Goal: Browse casually

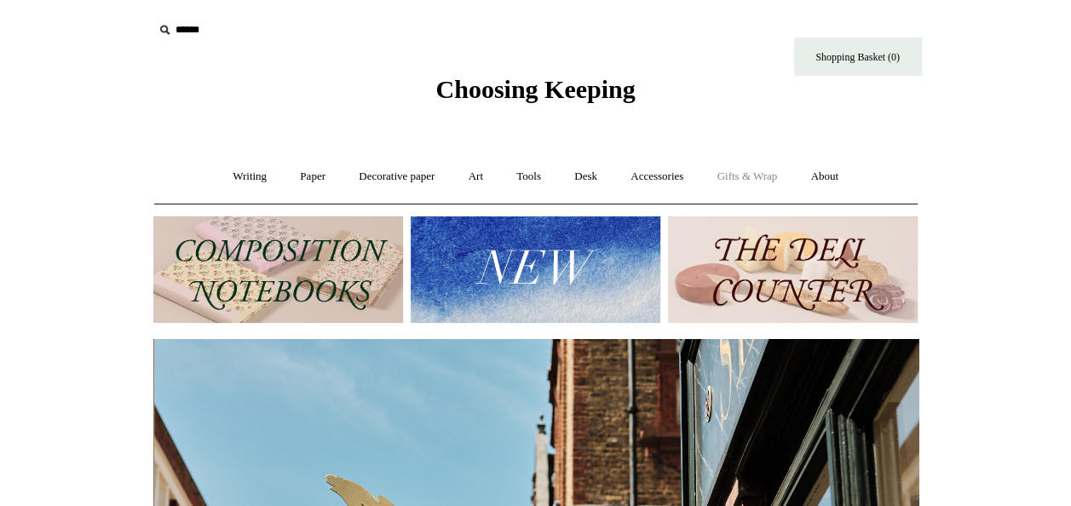
scroll to position [0, 765]
click at [766, 179] on link "Gifts & Wrap +" at bounding box center [746, 176] width 91 height 45
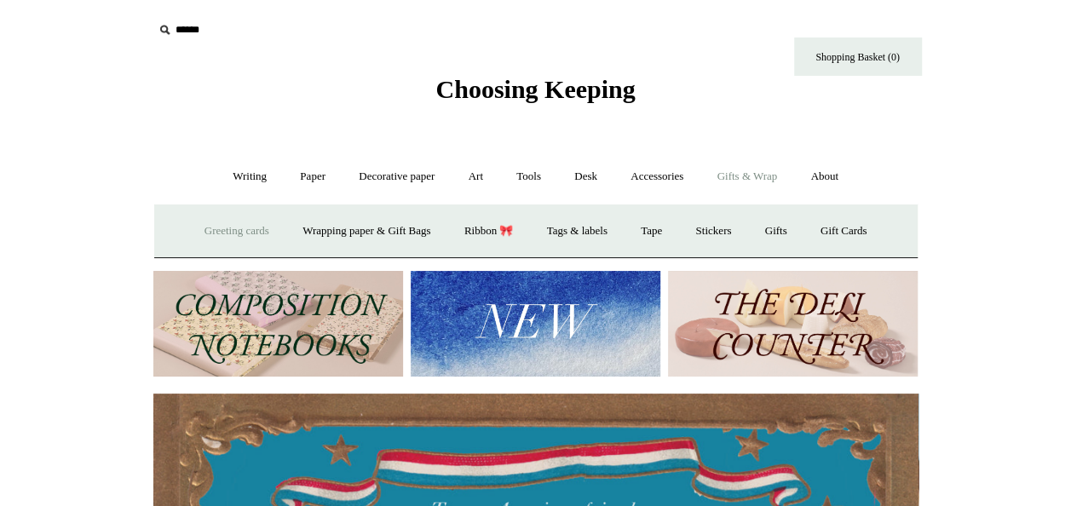
scroll to position [0, 0]
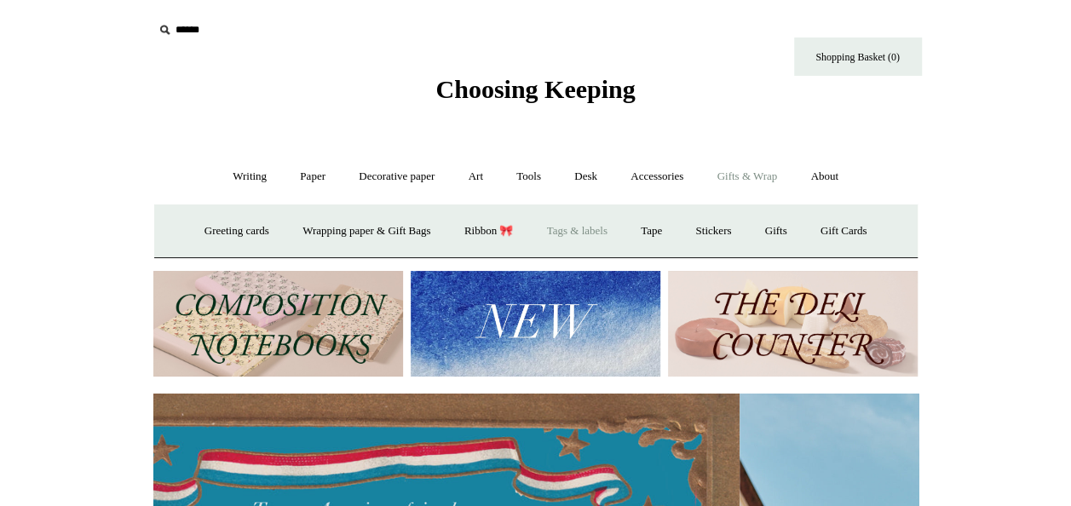
click at [584, 228] on link "Tags & labels" at bounding box center [577, 231] width 91 height 45
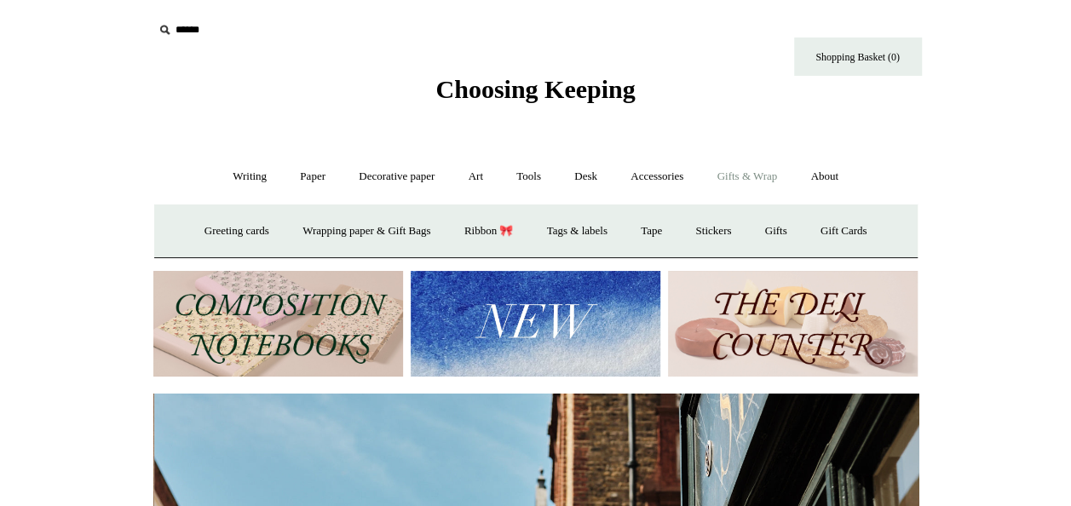
scroll to position [0, 765]
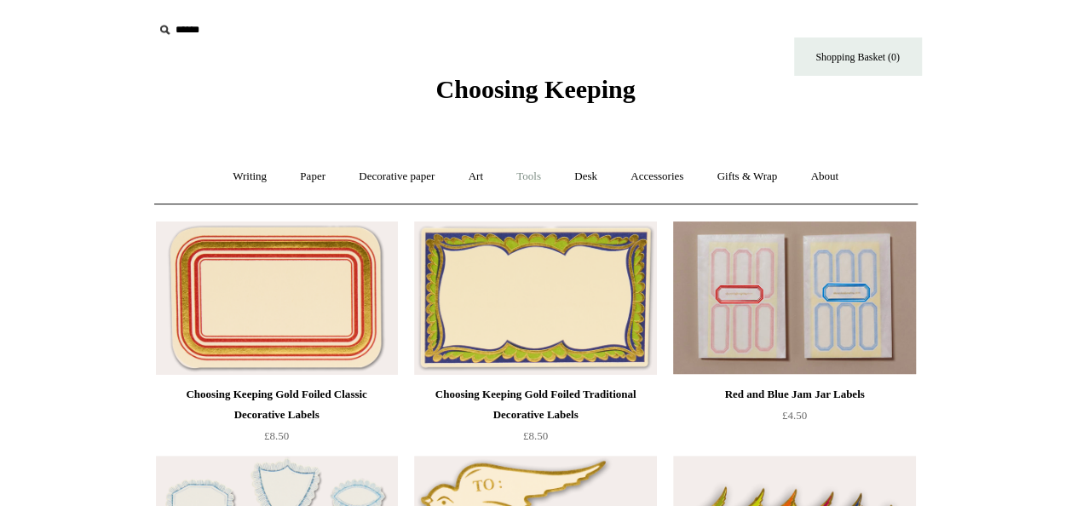
click at [531, 184] on link "Tools +" at bounding box center [528, 176] width 55 height 45
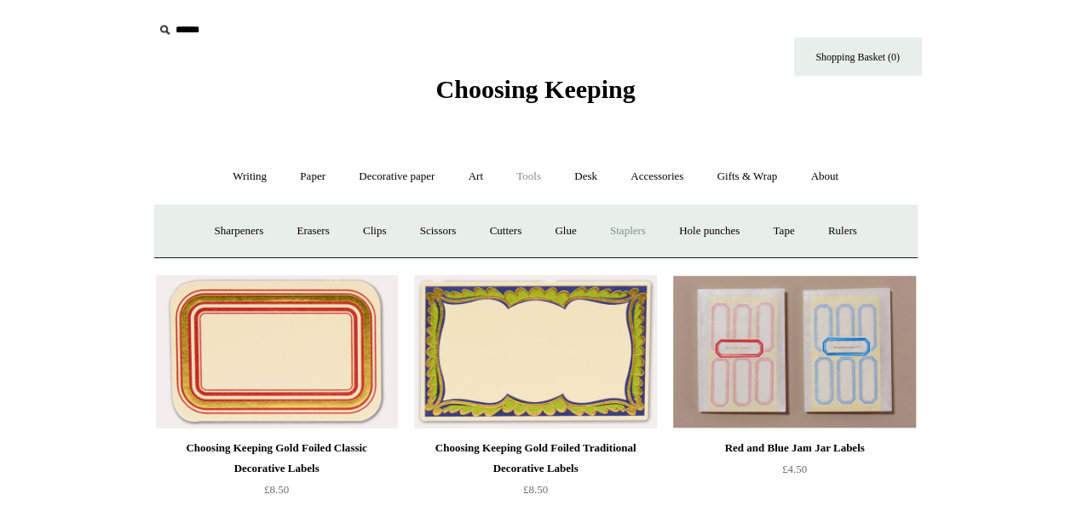
click at [629, 236] on link "Staplers +" at bounding box center [628, 231] width 66 height 45
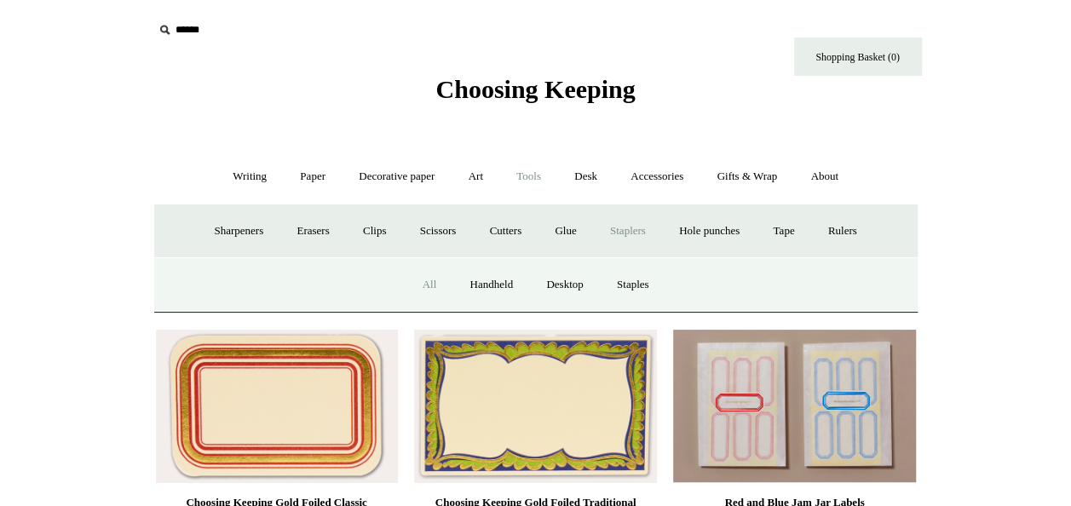
click at [424, 283] on link "All" at bounding box center [429, 284] width 45 height 45
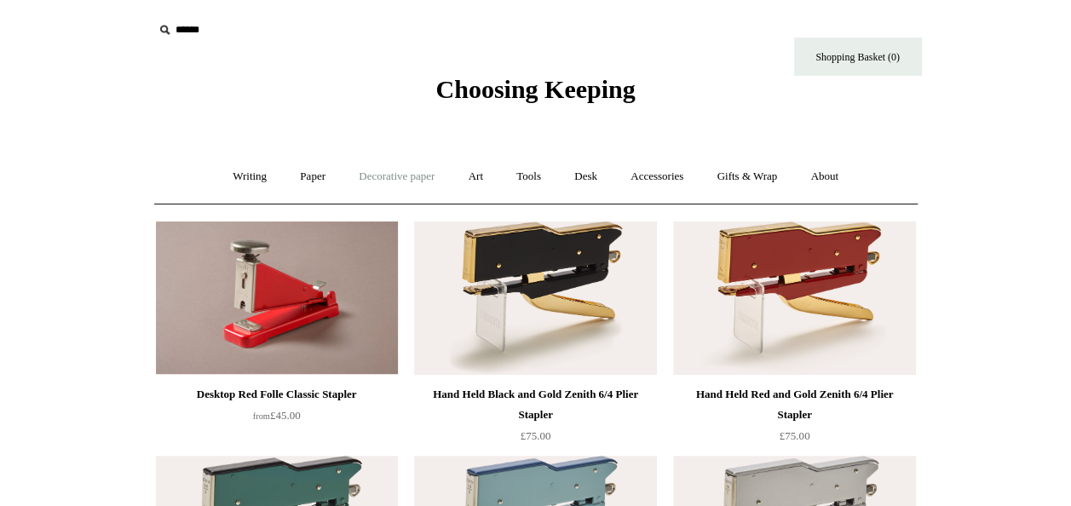
click at [406, 171] on link "Decorative paper +" at bounding box center [396, 176] width 106 height 45
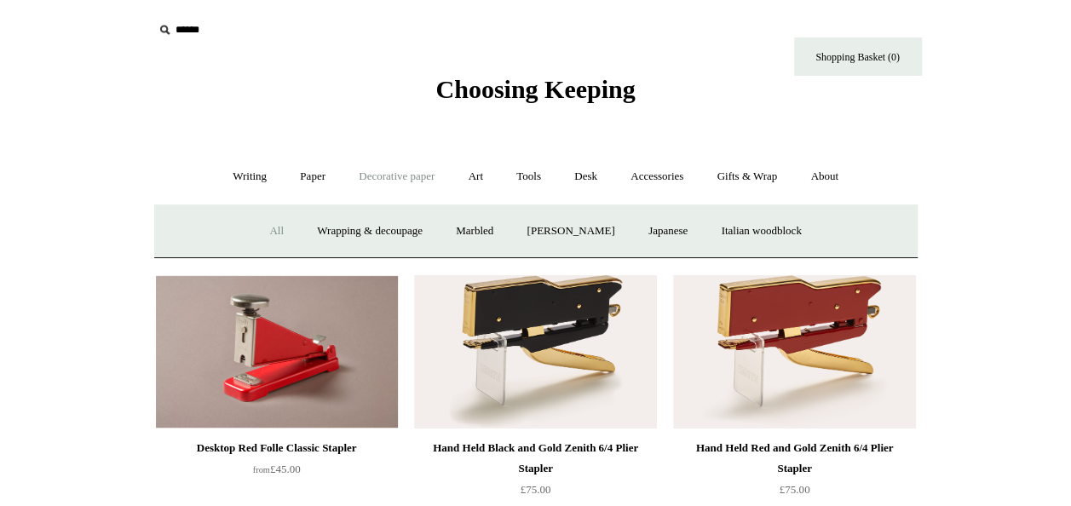
click at [256, 235] on link "All" at bounding box center [276, 231] width 45 height 45
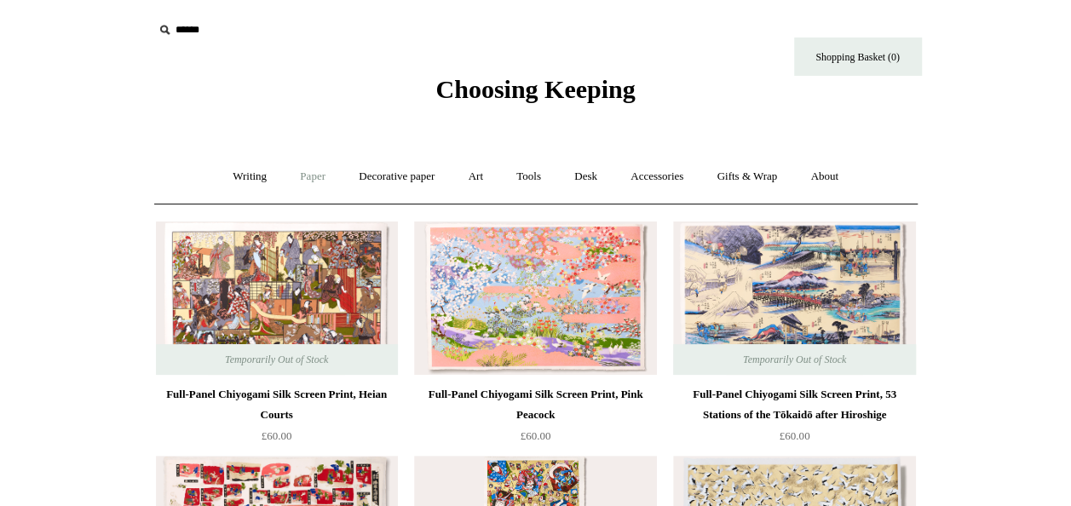
click at [296, 178] on link "Paper +" at bounding box center [313, 176] width 56 height 45
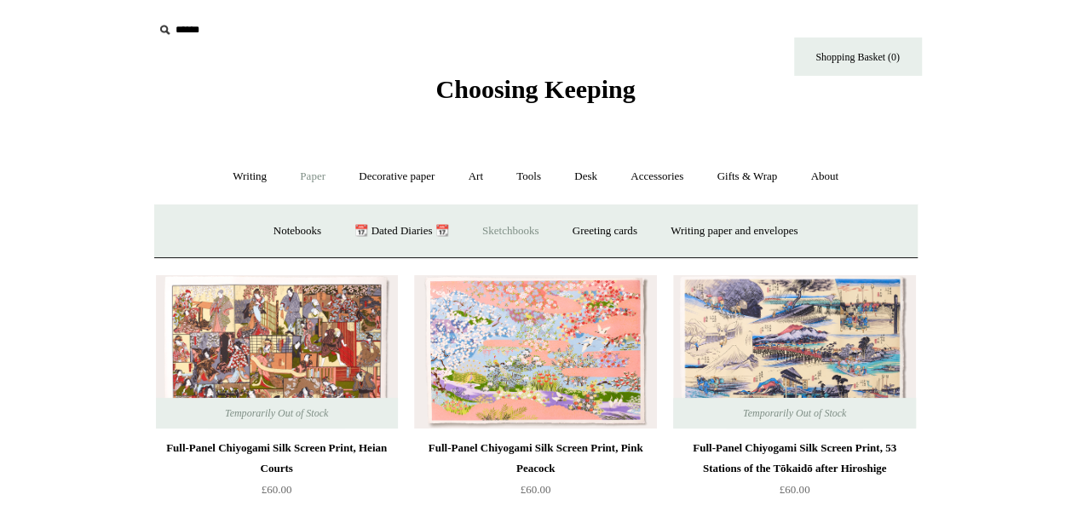
click at [502, 234] on link "Sketchbooks +" at bounding box center [510, 231] width 87 height 45
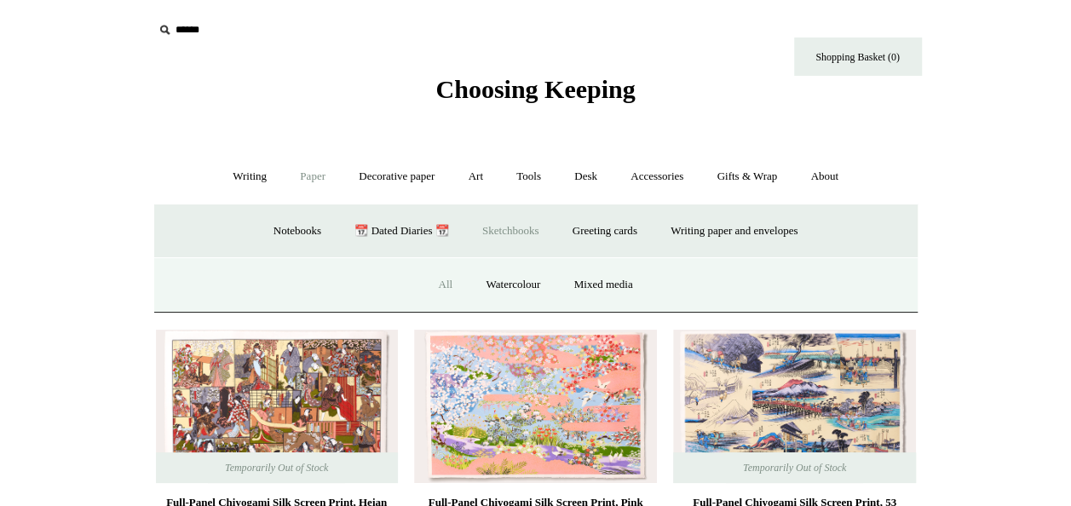
click at [443, 280] on link "All" at bounding box center [445, 284] width 45 height 45
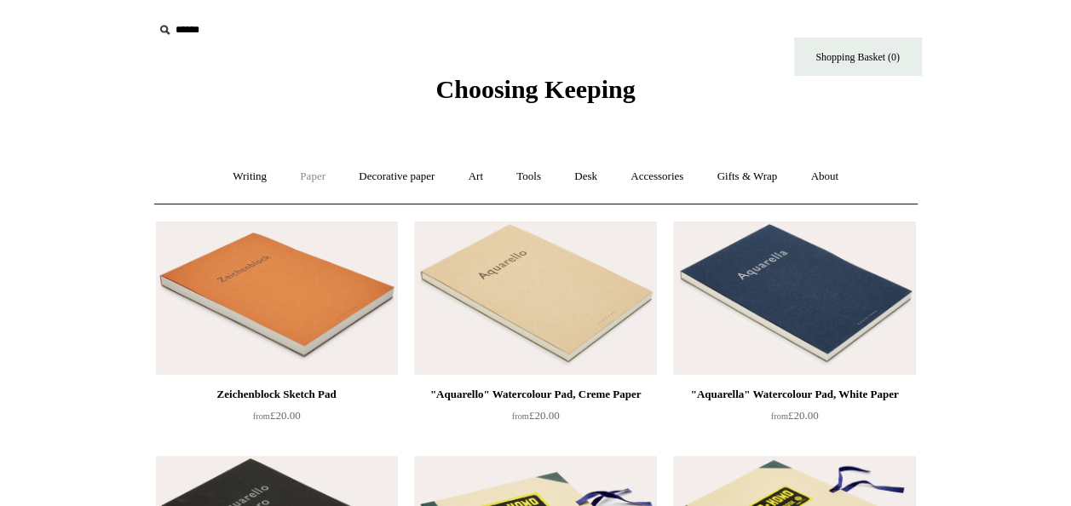
click at [298, 170] on link "Paper +" at bounding box center [313, 176] width 56 height 45
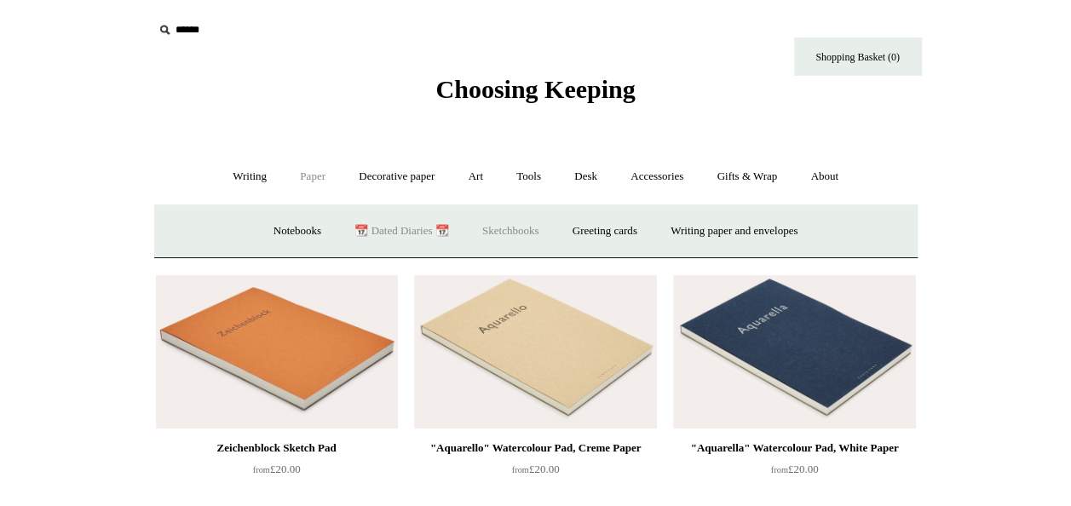
click at [380, 227] on link "📆 Dated Diaries 📆" at bounding box center [401, 231] width 124 height 45
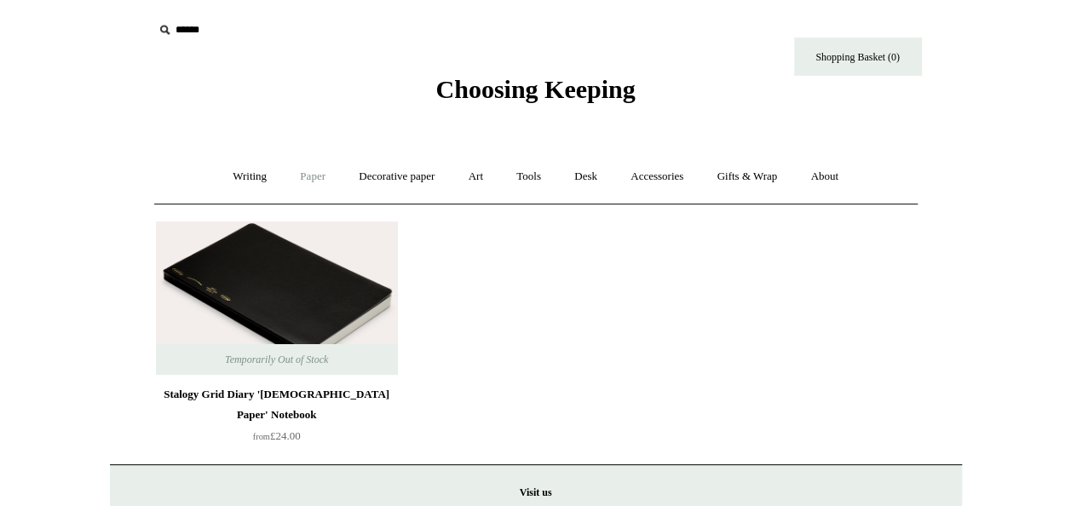
click at [304, 169] on link "Paper +" at bounding box center [313, 176] width 56 height 45
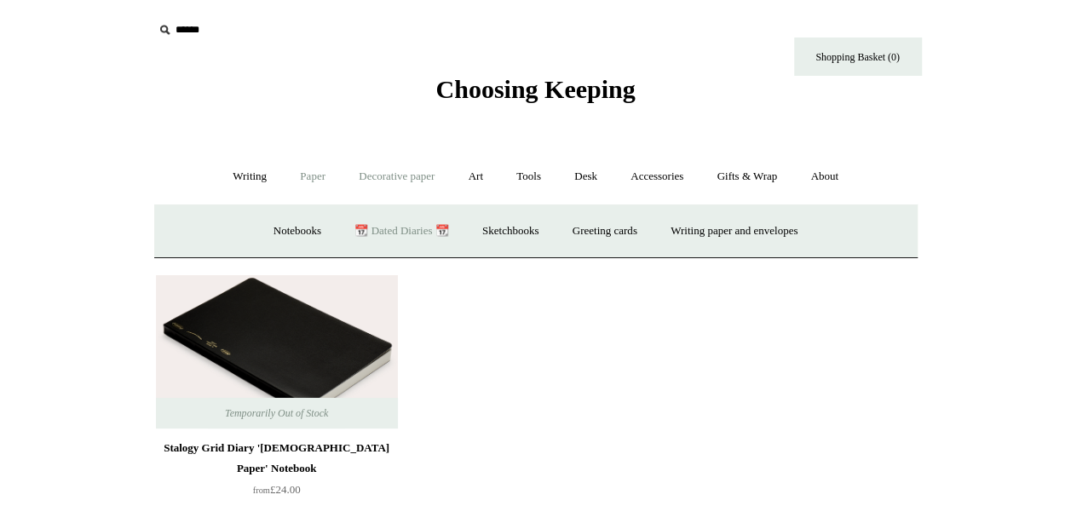
click at [365, 179] on link "Decorative paper +" at bounding box center [396, 176] width 106 height 45
click at [690, 239] on link "Japanese" at bounding box center [668, 231] width 70 height 45
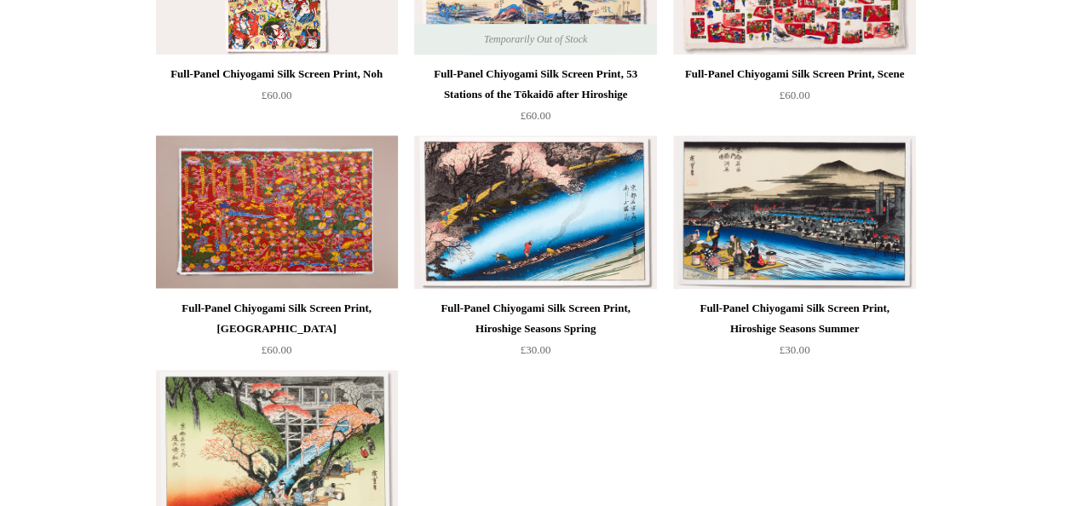
scroll to position [1022, 0]
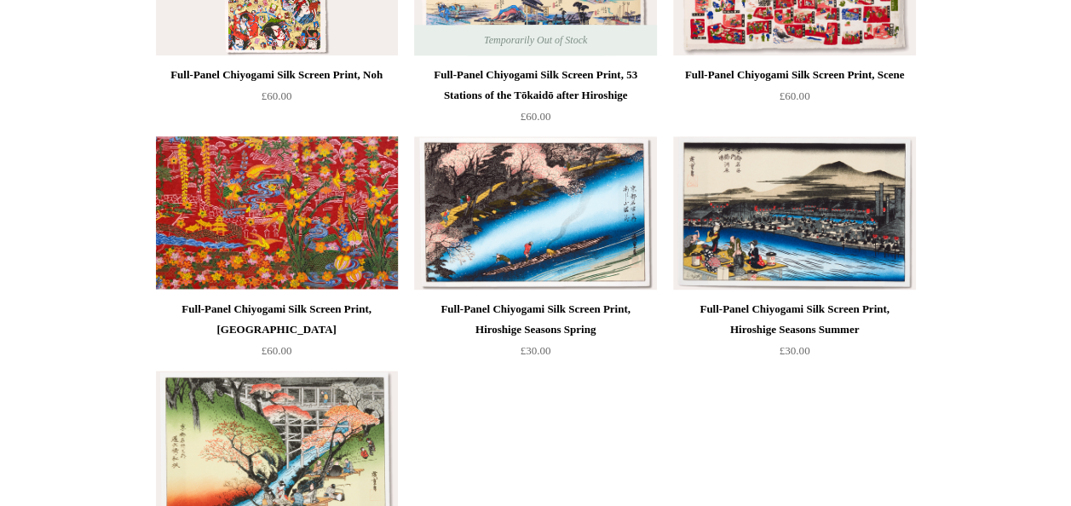
click at [331, 227] on img at bounding box center [277, 212] width 242 height 153
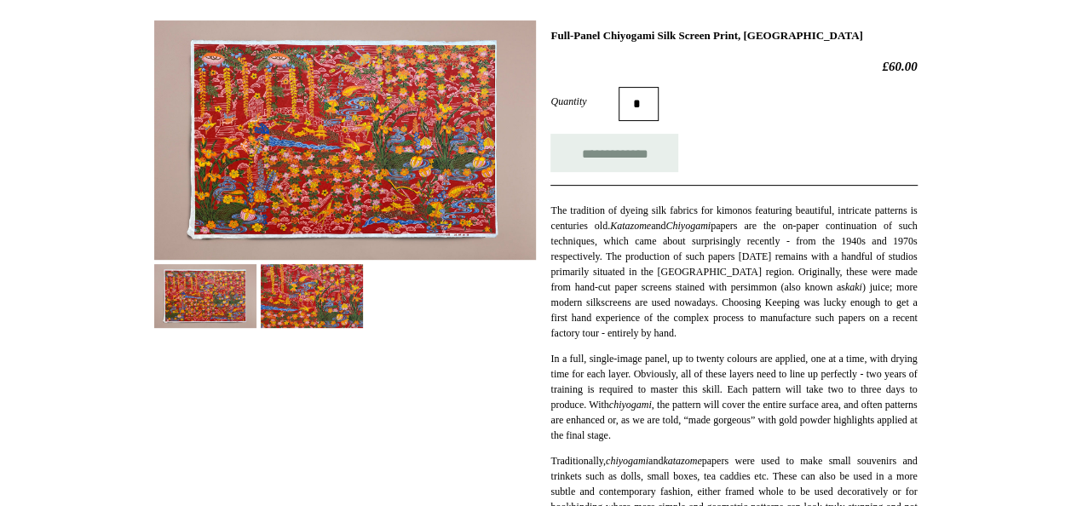
scroll to position [256, 0]
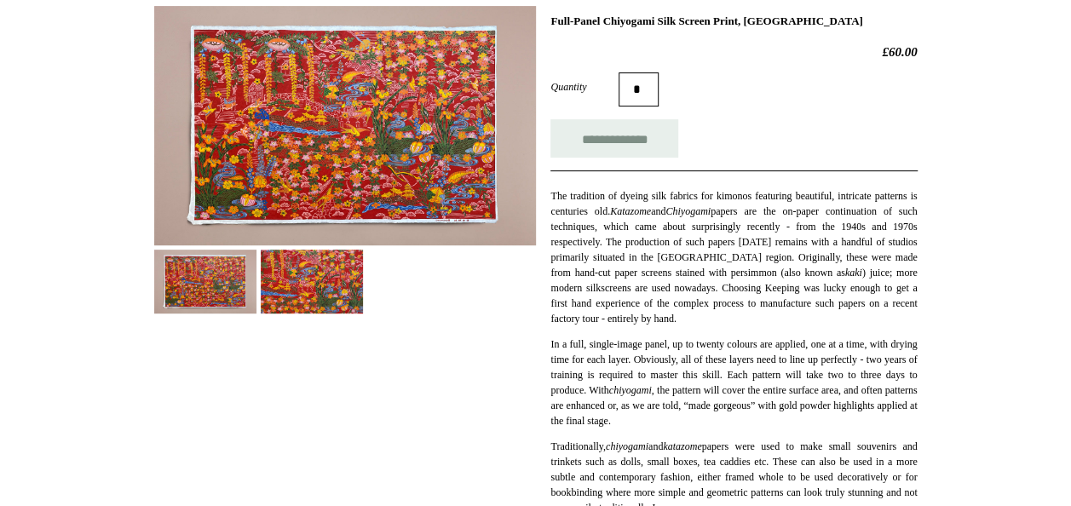
click at [336, 275] on img at bounding box center [312, 282] width 102 height 64
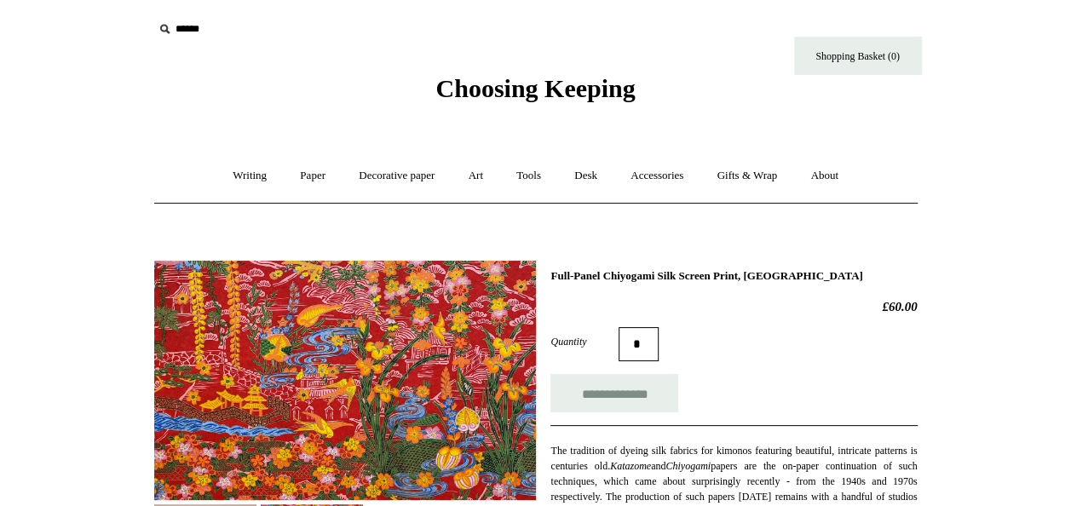
scroll to position [0, 0]
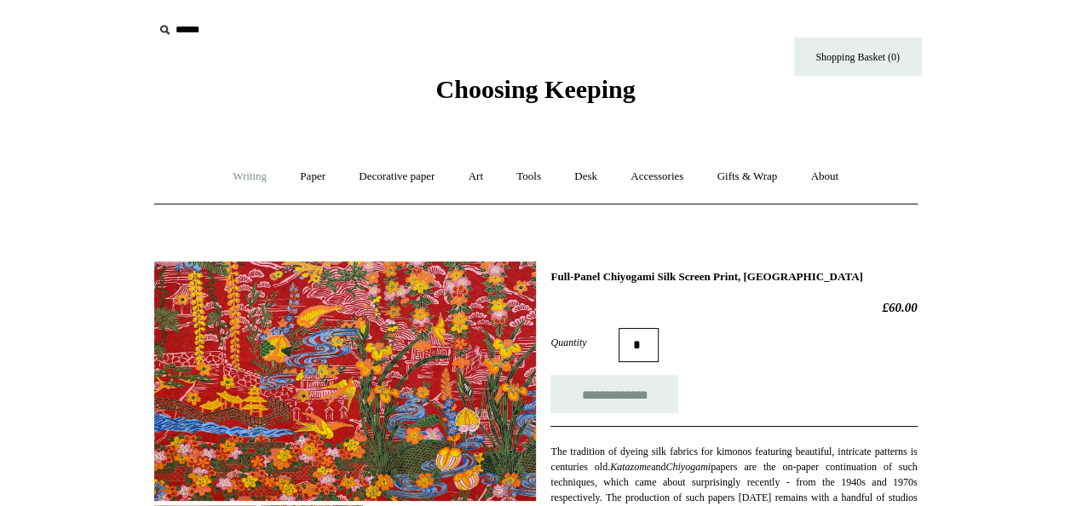
click at [224, 179] on link "Writing +" at bounding box center [249, 176] width 65 height 45
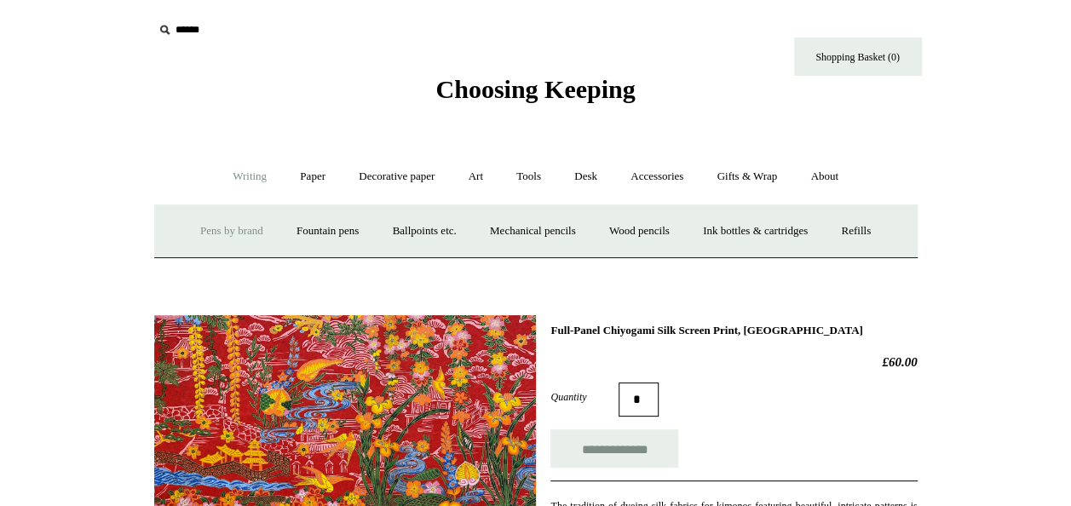
click at [215, 230] on link "Pens by brand +" at bounding box center [232, 231] width 94 height 45
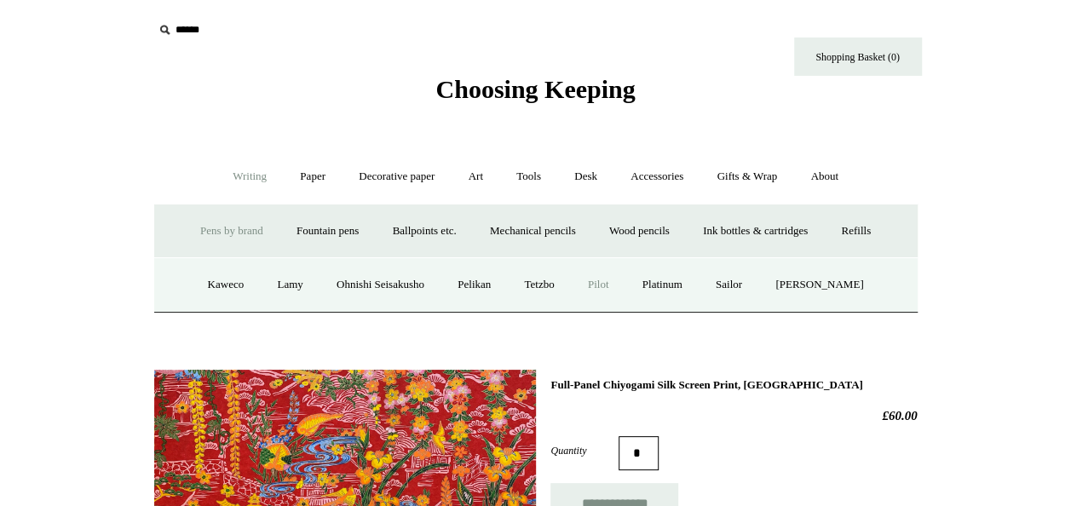
click at [624, 285] on link "Pilot" at bounding box center [599, 284] width 52 height 45
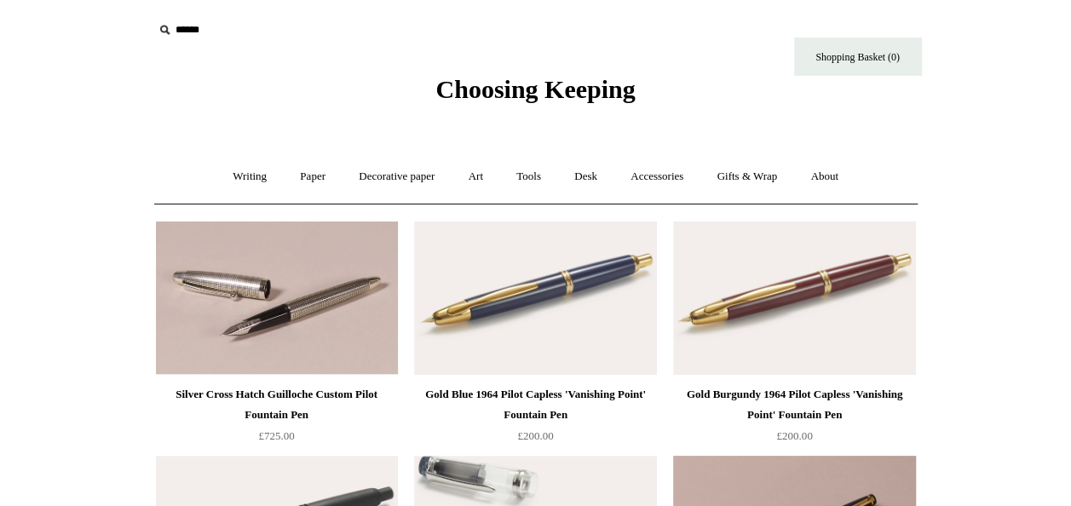
click at [490, 93] on span "Choosing Keeping" at bounding box center [534, 89] width 199 height 28
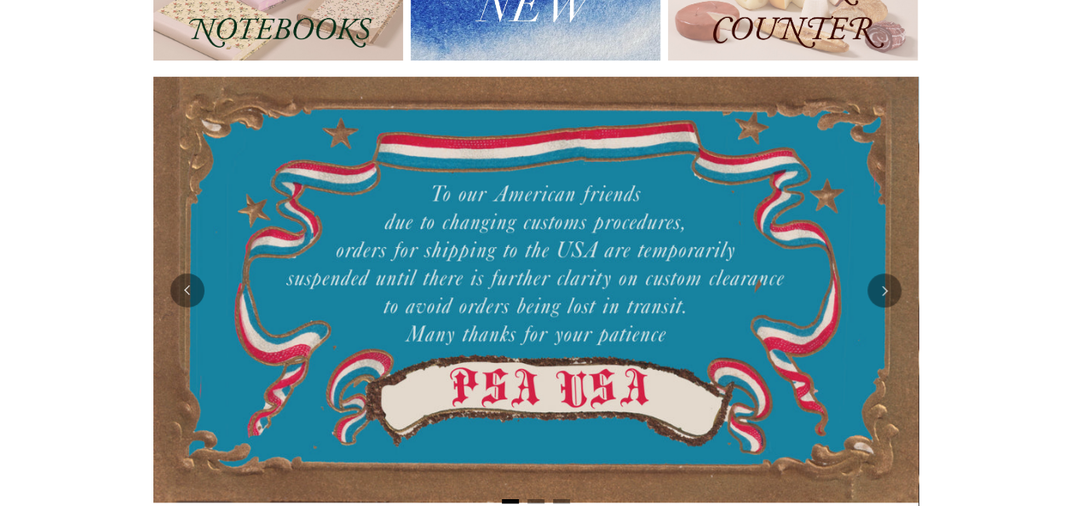
scroll to position [256, 0]
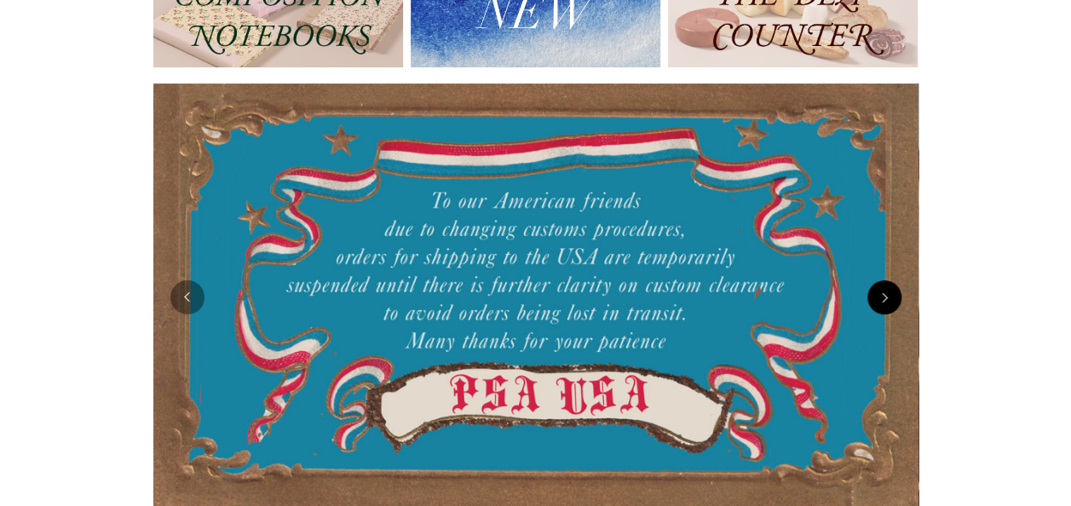
click at [893, 298] on button "Next" at bounding box center [884, 297] width 34 height 34
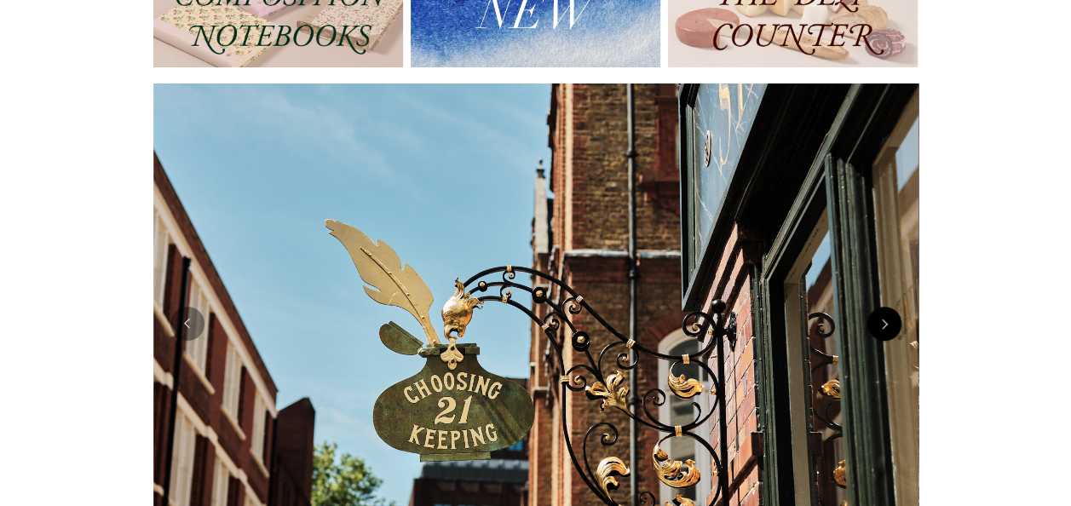
scroll to position [341, 0]
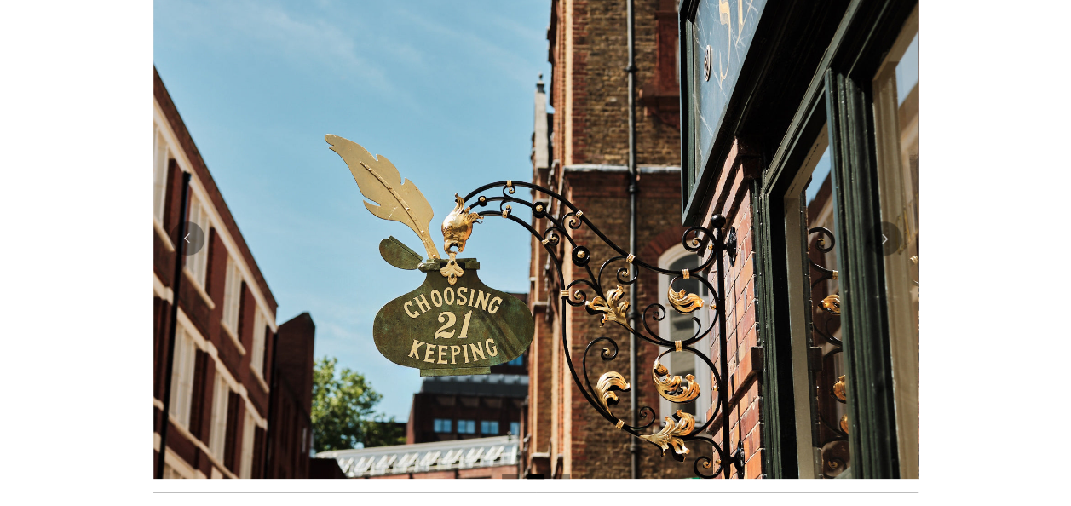
click at [891, 255] on img at bounding box center [535, 238] width 765 height 480
click at [888, 247] on button "Next" at bounding box center [884, 239] width 34 height 34
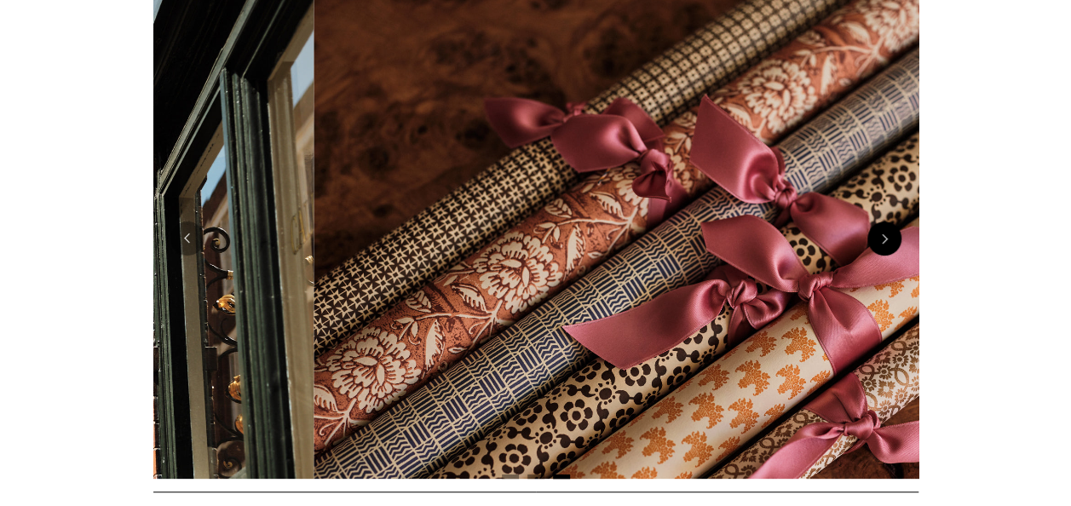
scroll to position [0, 1530]
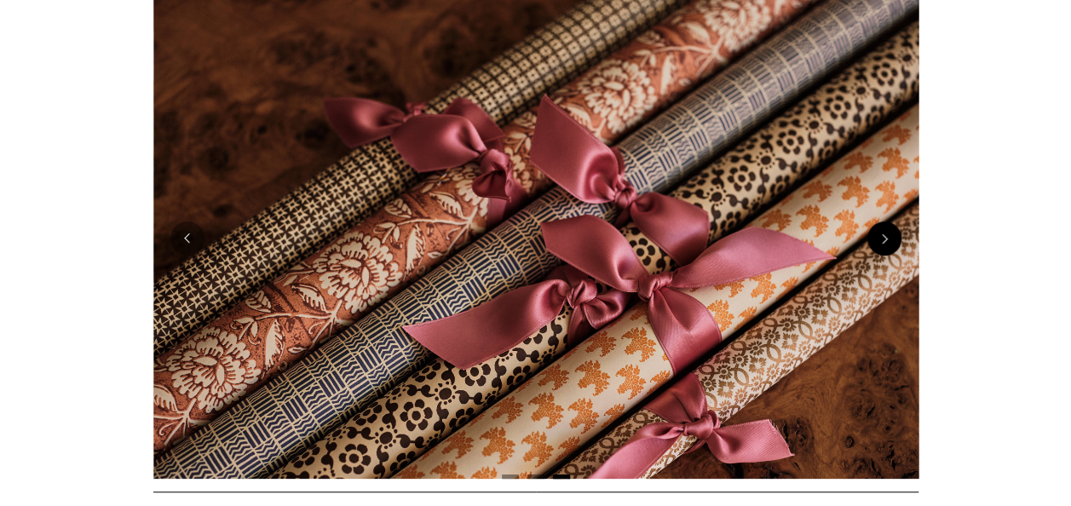
click at [888, 235] on button "Next" at bounding box center [884, 239] width 34 height 34
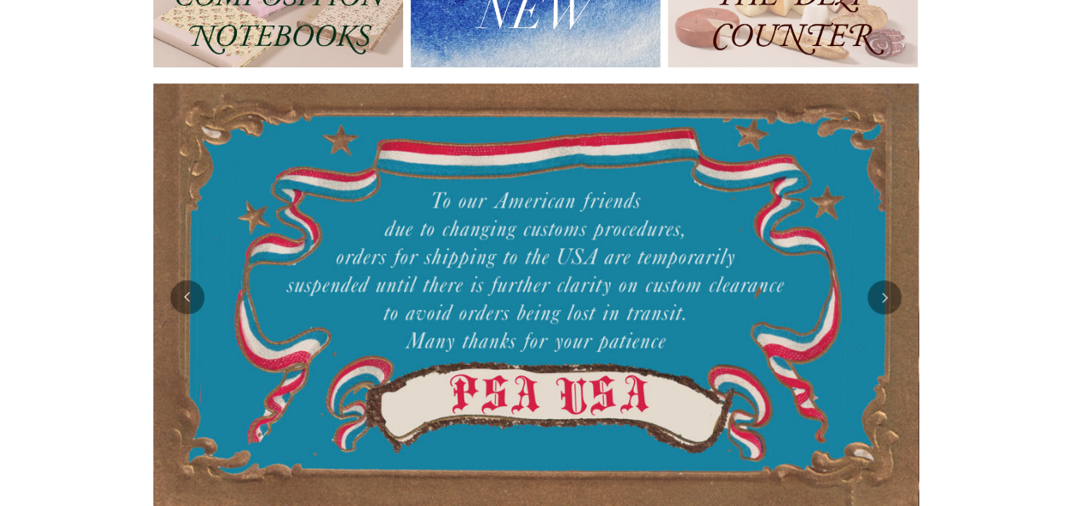
scroll to position [0, 0]
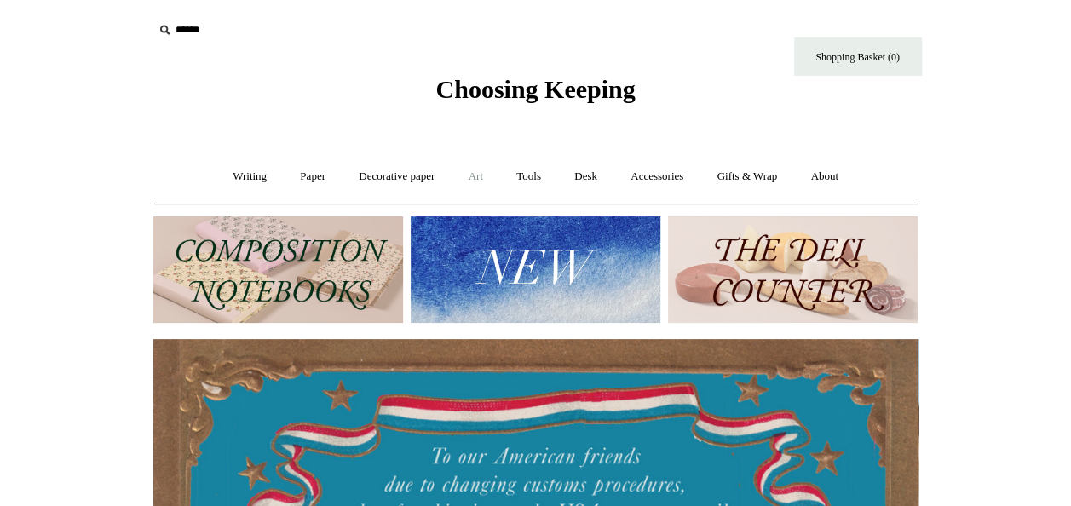
click at [475, 181] on link "Art +" at bounding box center [475, 176] width 45 height 45
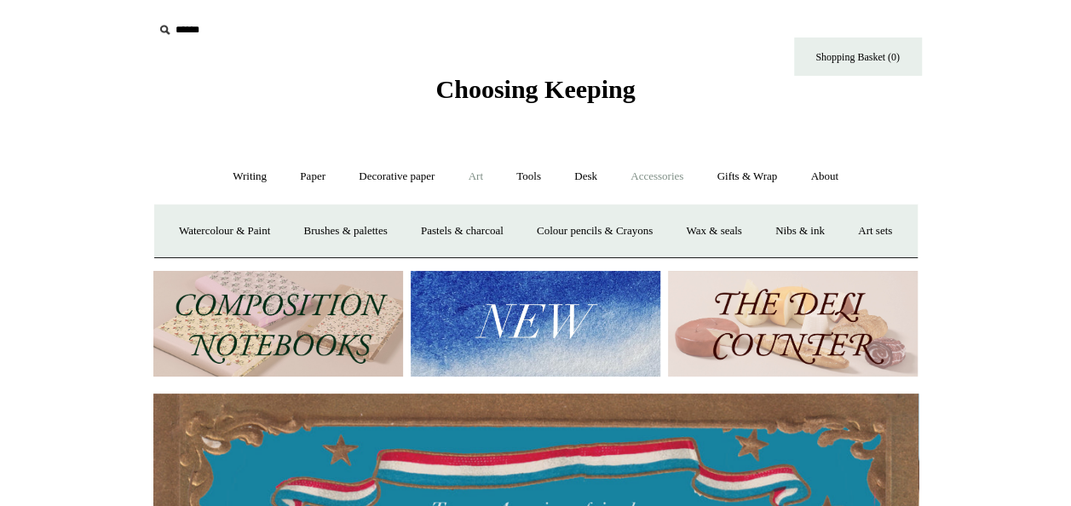
click at [665, 184] on link "Accessories +" at bounding box center [656, 176] width 83 height 45
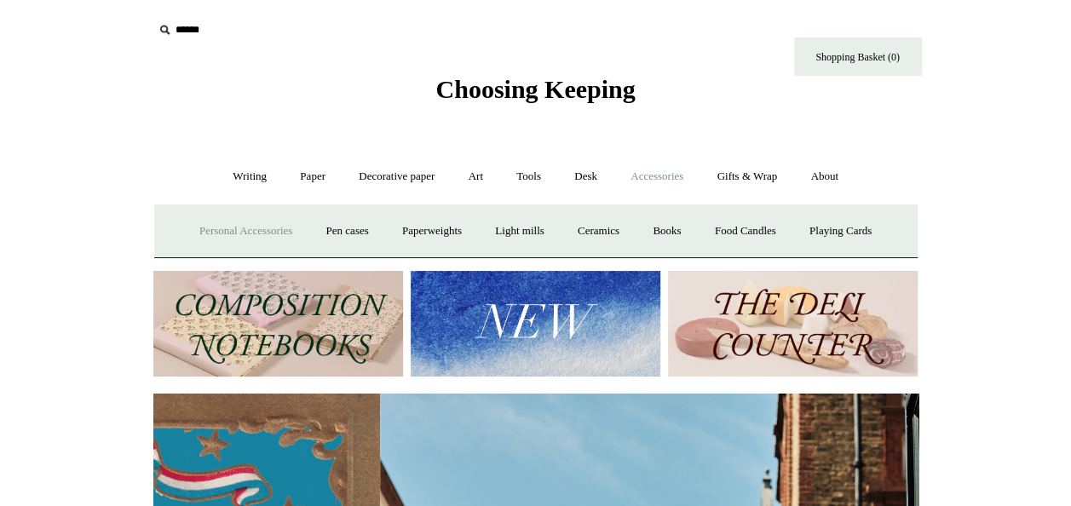
scroll to position [0, 91]
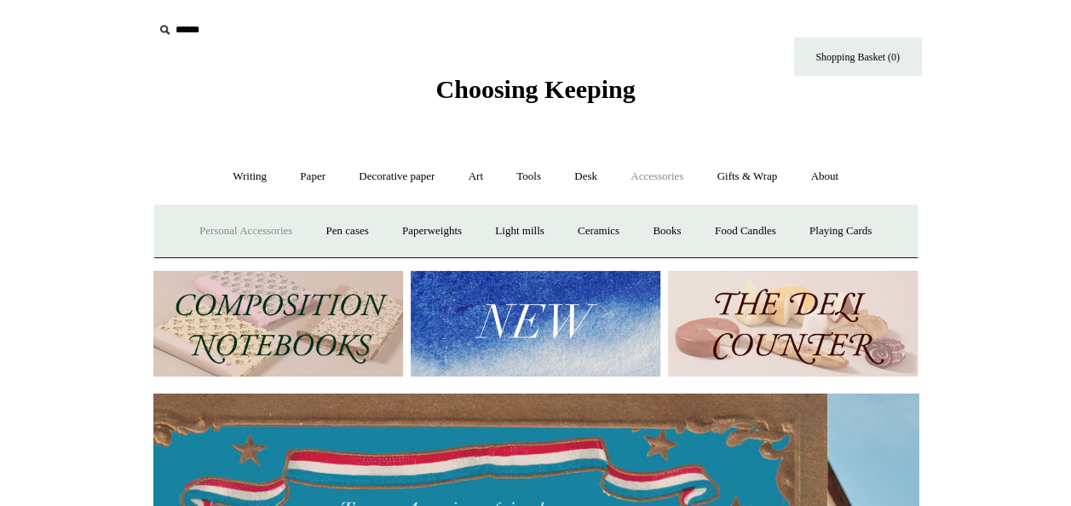
click at [249, 233] on link "Personal Accessories +" at bounding box center [246, 231] width 124 height 45
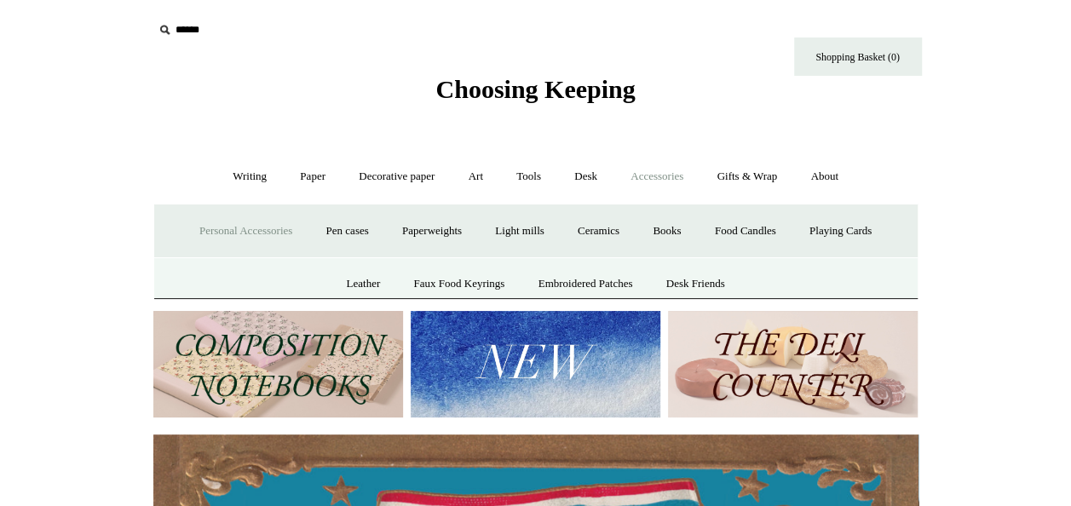
scroll to position [0, 0]
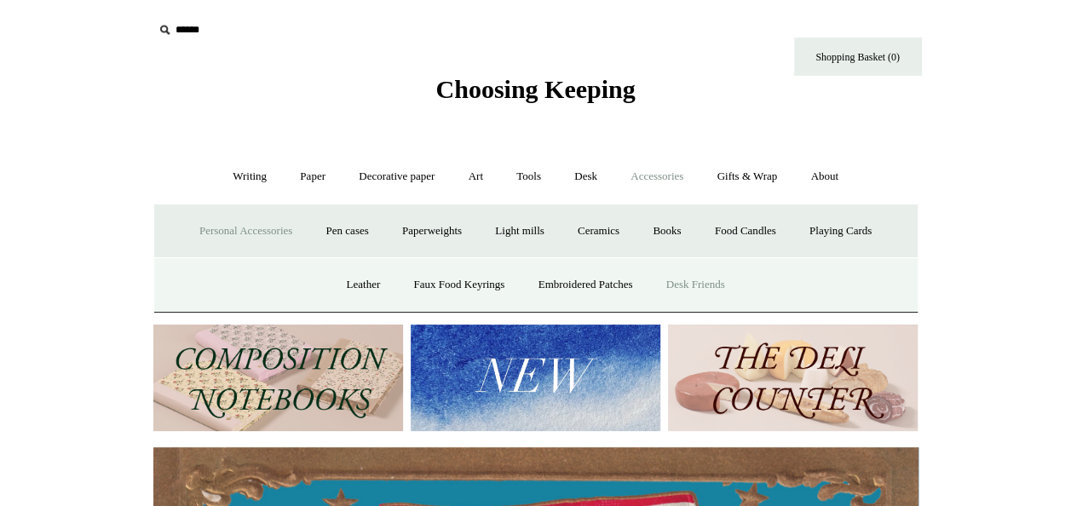
click at [705, 281] on link "Desk Friends" at bounding box center [695, 284] width 89 height 45
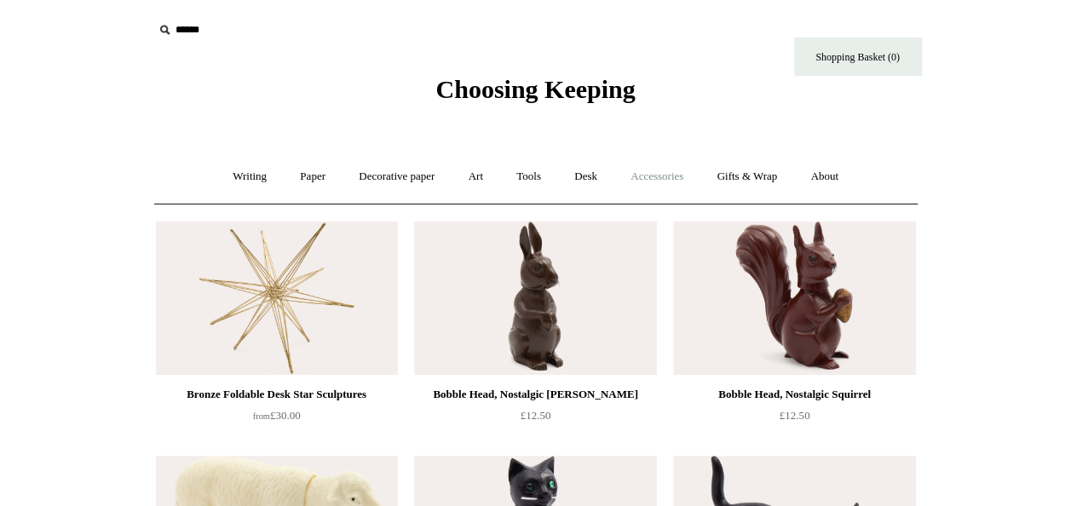
click at [681, 183] on link "Accessories +" at bounding box center [656, 176] width 83 height 45
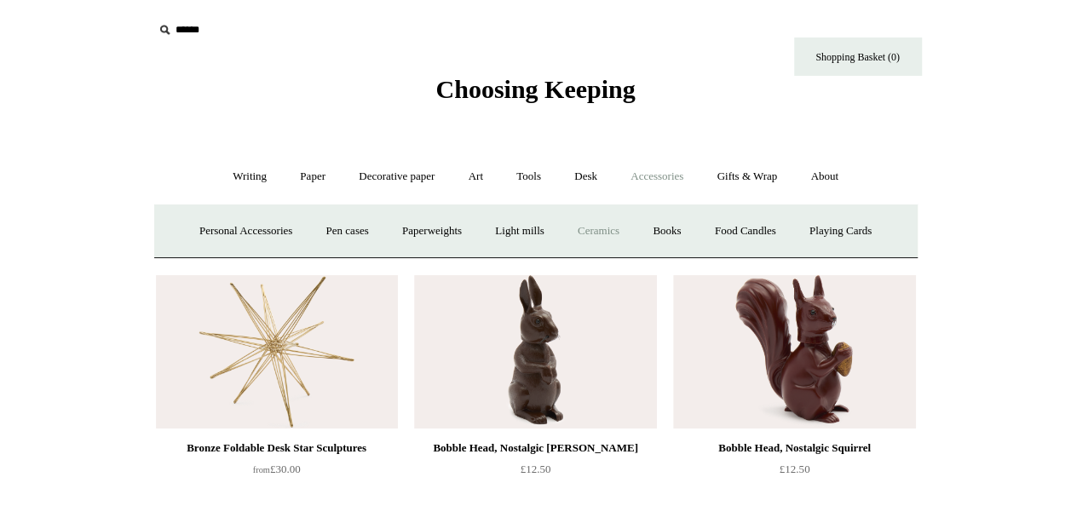
click at [622, 231] on link "Ceramics +" at bounding box center [598, 231] width 72 height 45
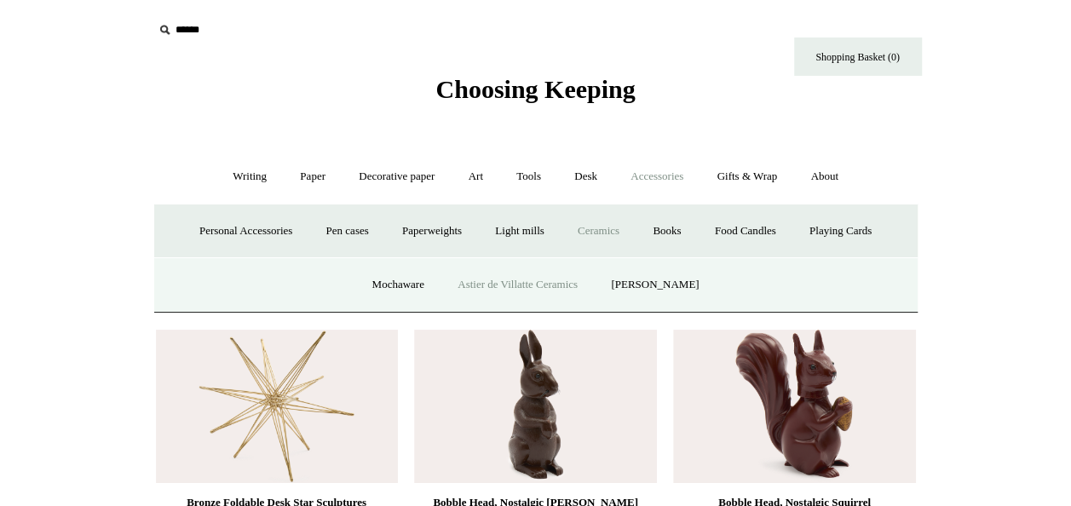
click at [548, 286] on link "Astier de Villatte Ceramics" at bounding box center [517, 284] width 151 height 45
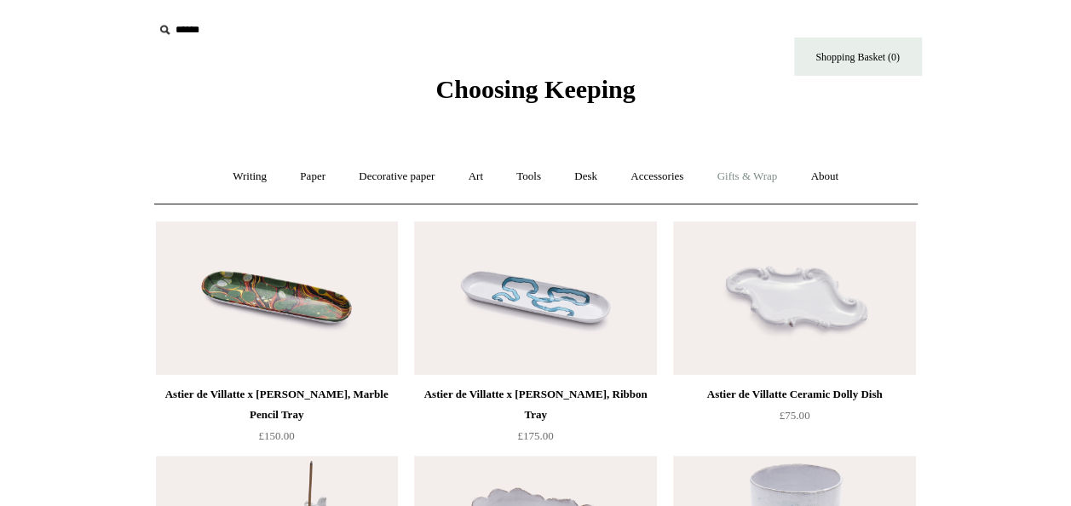
click at [734, 174] on link "Gifts & Wrap +" at bounding box center [746, 176] width 91 height 45
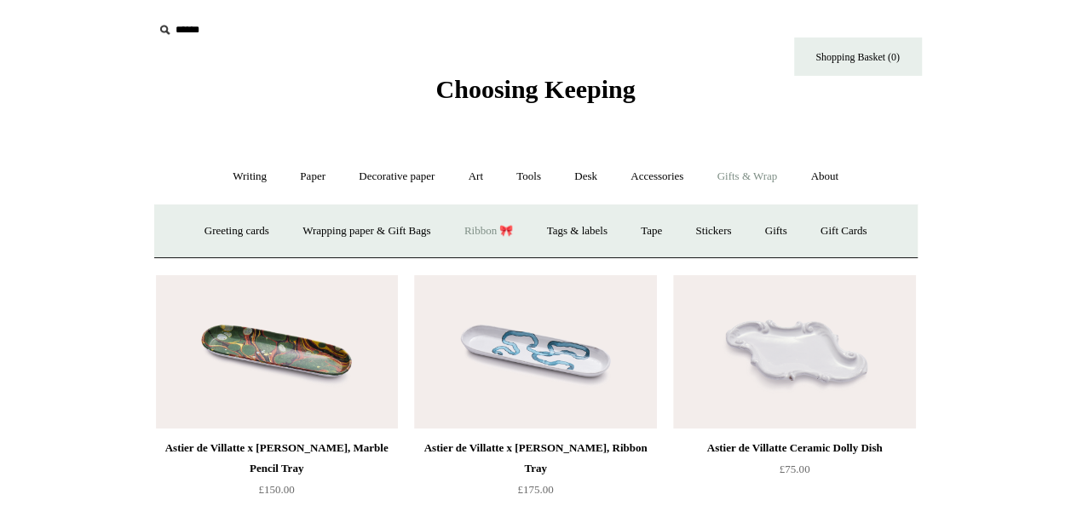
click at [484, 233] on link "Ribbon 🎀" at bounding box center [489, 231] width 80 height 45
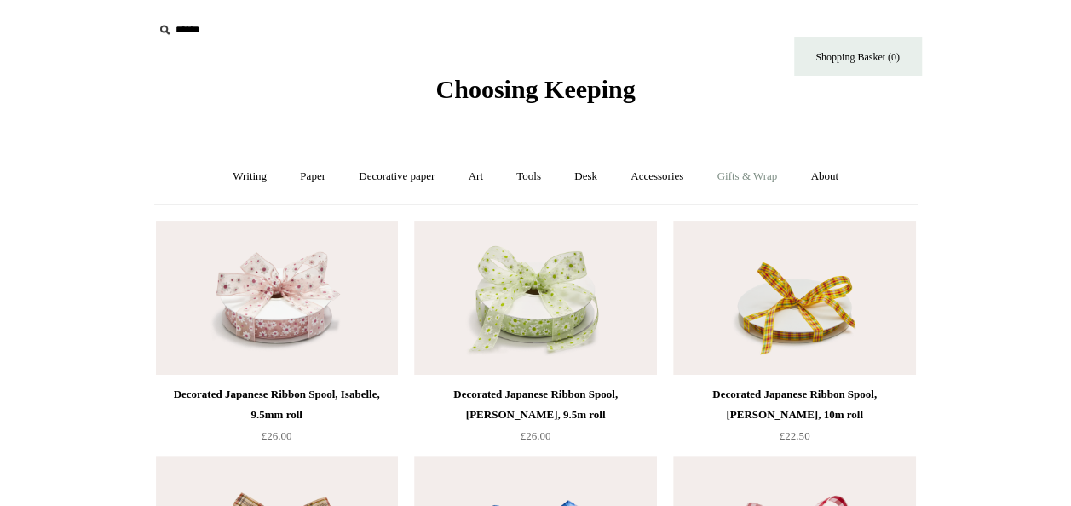
click at [789, 175] on link "Gifts & Wrap +" at bounding box center [746, 176] width 91 height 45
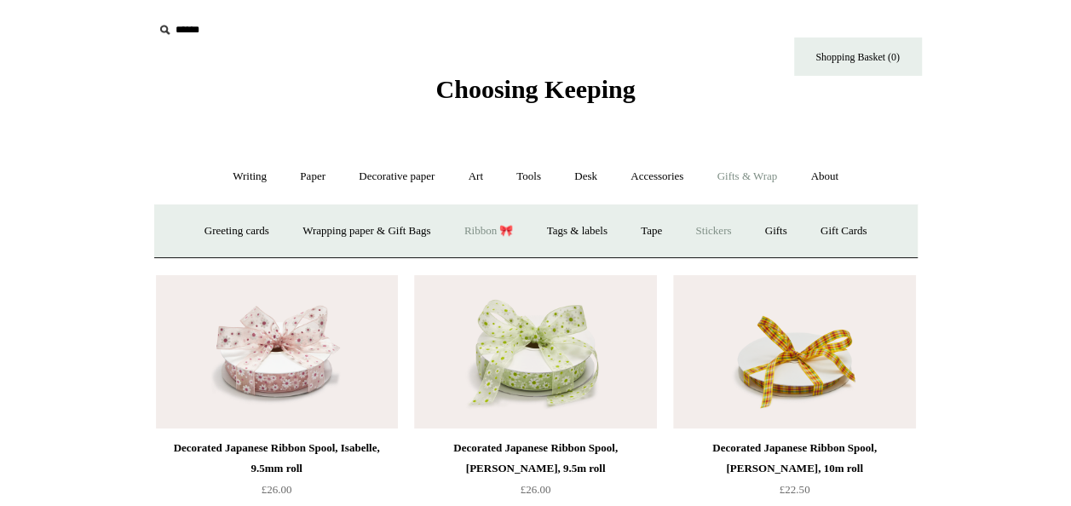
click at [733, 235] on link "Stickers" at bounding box center [713, 231] width 66 height 45
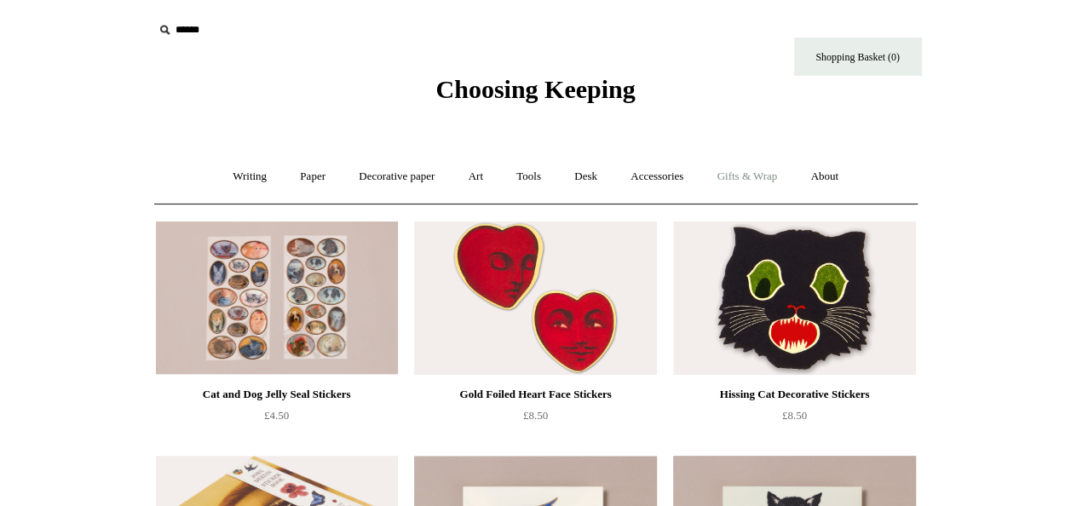
click at [728, 180] on link "Gifts & Wrap +" at bounding box center [746, 176] width 91 height 45
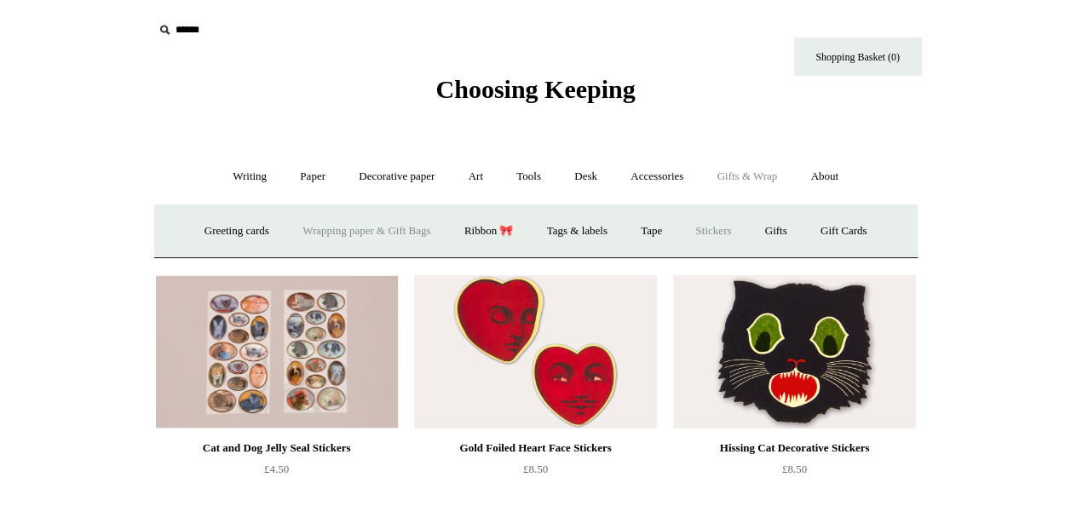
click at [385, 233] on link "Wrapping paper & Gift Bags" at bounding box center [366, 231] width 158 height 45
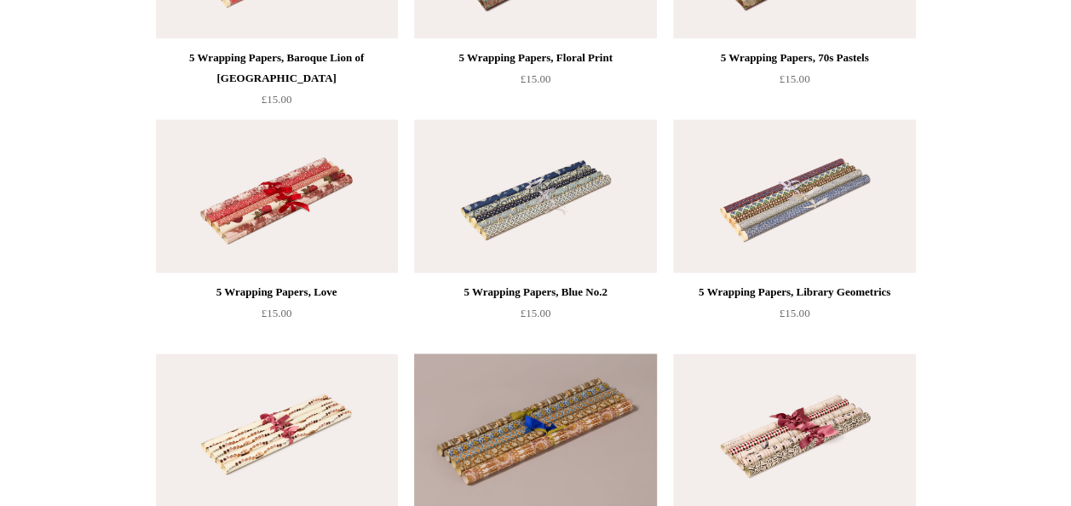
scroll to position [842, 0]
